Goal: Information Seeking & Learning: Understand process/instructions

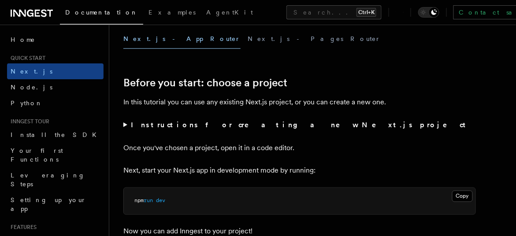
scroll to position [259, 0]
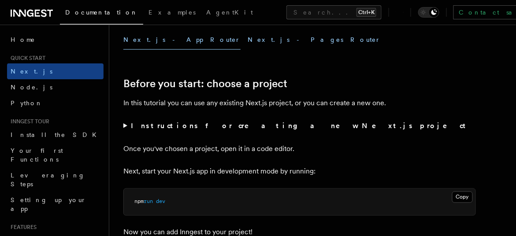
click at [248, 38] on button "Next.js - Pages Router" at bounding box center [314, 40] width 133 height 20
click at [153, 36] on button "Next.js - App Router" at bounding box center [181, 40] width 117 height 20
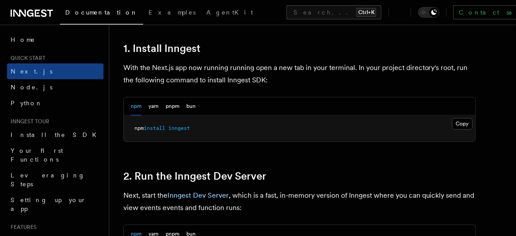
scroll to position [484, 0]
drag, startPoint x: 199, startPoint y: 127, endPoint x: 145, endPoint y: 127, distance: 54.3
click at [145, 127] on pre "npm install inngest" at bounding box center [300, 129] width 352 height 26
click at [144, 127] on span "npm" at bounding box center [139, 128] width 9 height 6
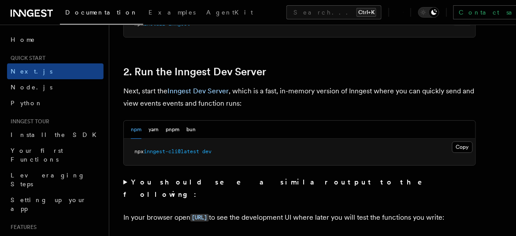
scroll to position [590, 0]
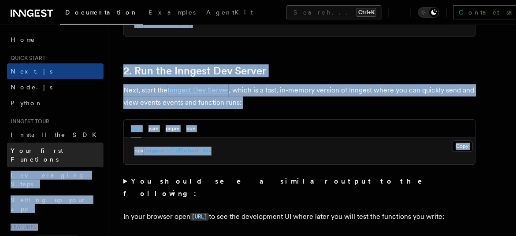
drag, startPoint x: 221, startPoint y: 150, endPoint x: 88, endPoint y: 146, distance: 132.8
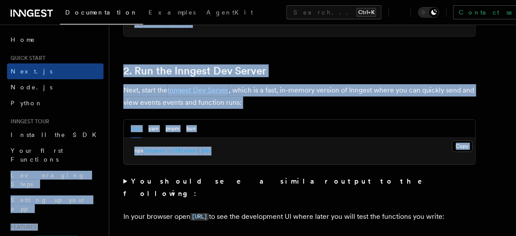
click at [165, 149] on span "inngest-cli@latest" at bounding box center [172, 151] width 56 height 6
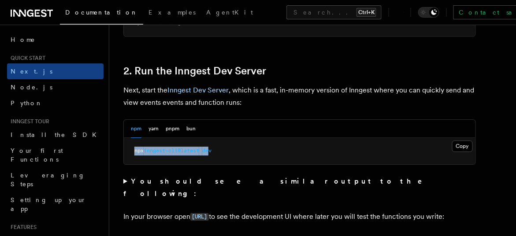
drag, startPoint x: 214, startPoint y: 149, endPoint x: 124, endPoint y: 153, distance: 90.5
click at [124, 153] on pre "npx inngest-cli@latest dev" at bounding box center [300, 151] width 352 height 26
click at [236, 145] on pre "npx inngest-cli@latest dev" at bounding box center [300, 151] width 352 height 26
click at [464, 143] on button "Copy Copied" at bounding box center [463, 146] width 21 height 11
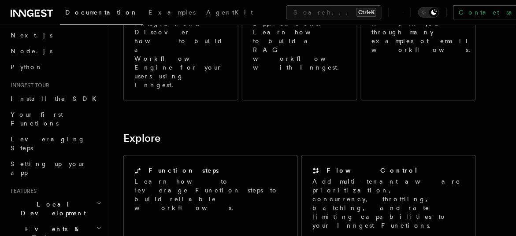
scroll to position [626, 0]
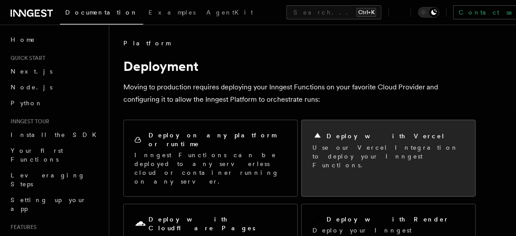
click at [339, 147] on p "Use our Vercel Integration to deploy your Inngest Functions." at bounding box center [389, 156] width 153 height 26
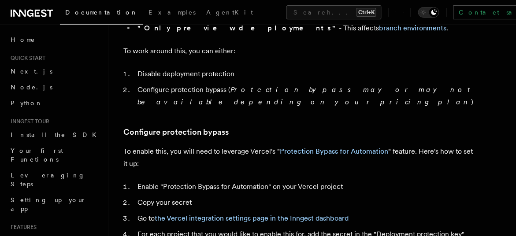
scroll to position [763, 0]
